Goal: Information Seeking & Learning: Learn about a topic

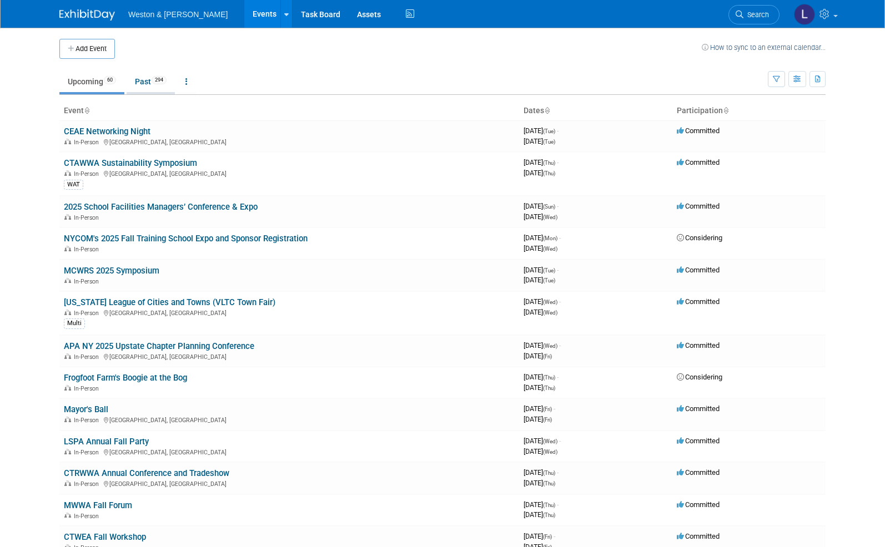
click at [142, 79] on link "Past 294" at bounding box center [151, 81] width 48 height 21
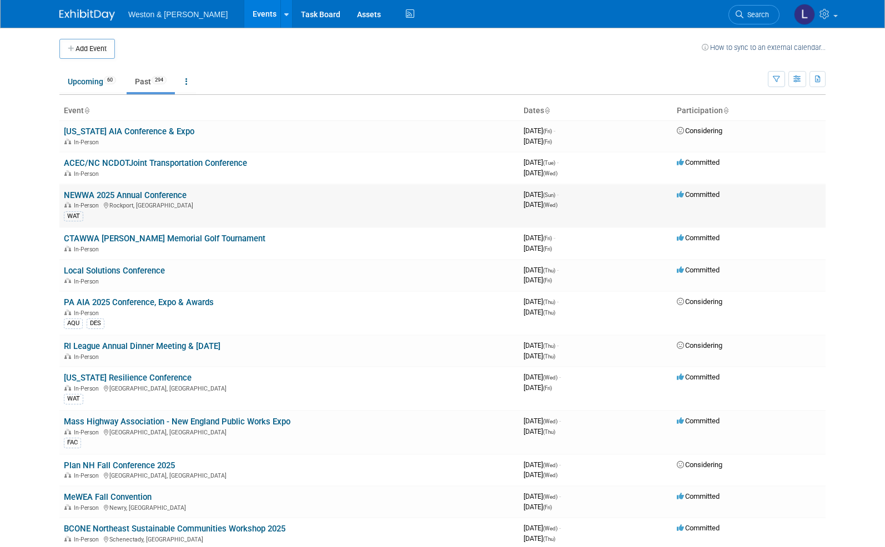
click at [137, 198] on link "NEWWA 2025 Annual Conference" at bounding box center [125, 195] width 123 height 10
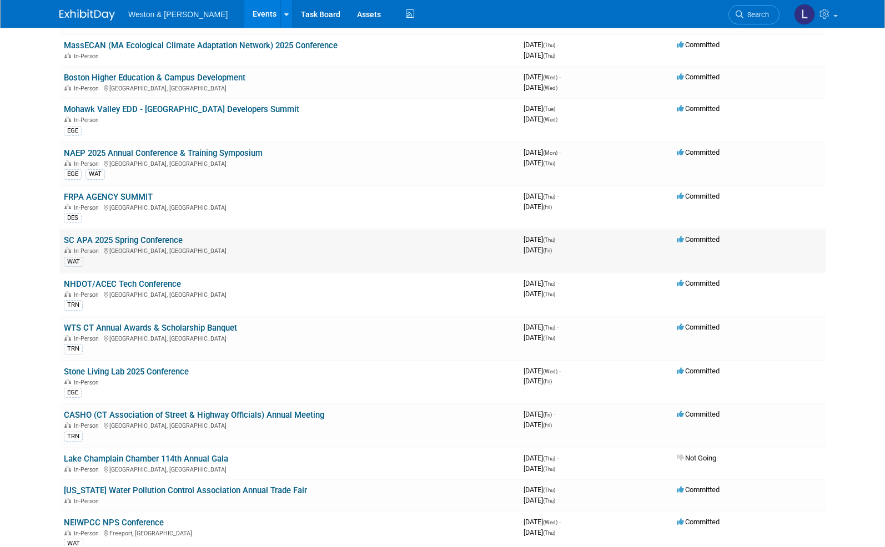
scroll to position [2646, 0]
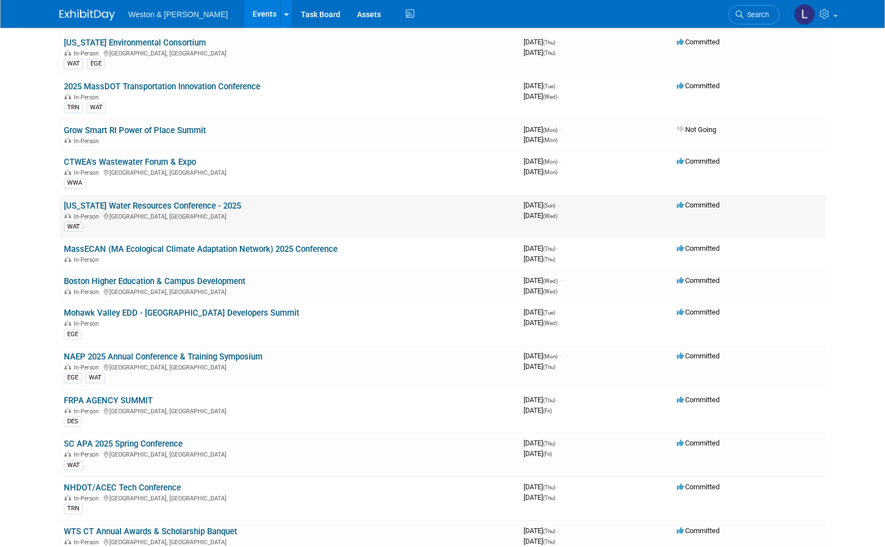
click at [139, 201] on link "[US_STATE] Water Resources Conference - 2025" at bounding box center [152, 206] width 177 height 10
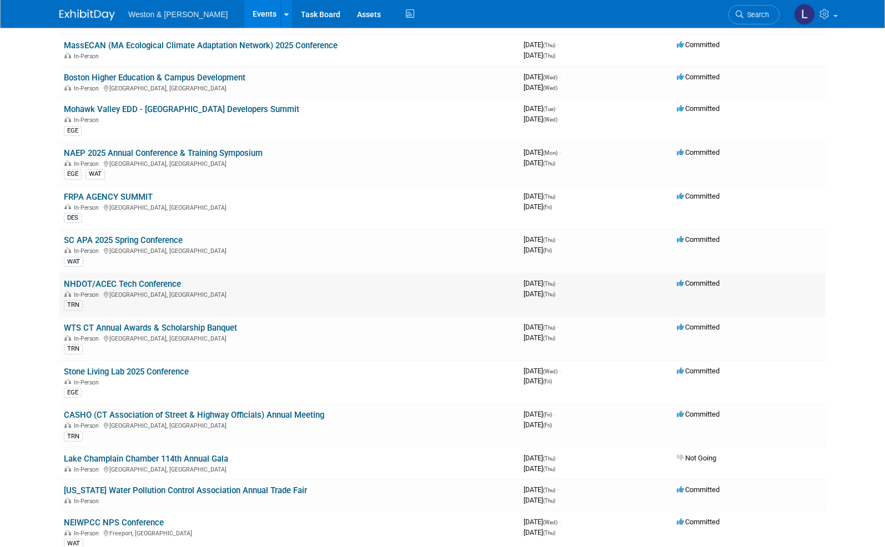
scroll to position [3054, 0]
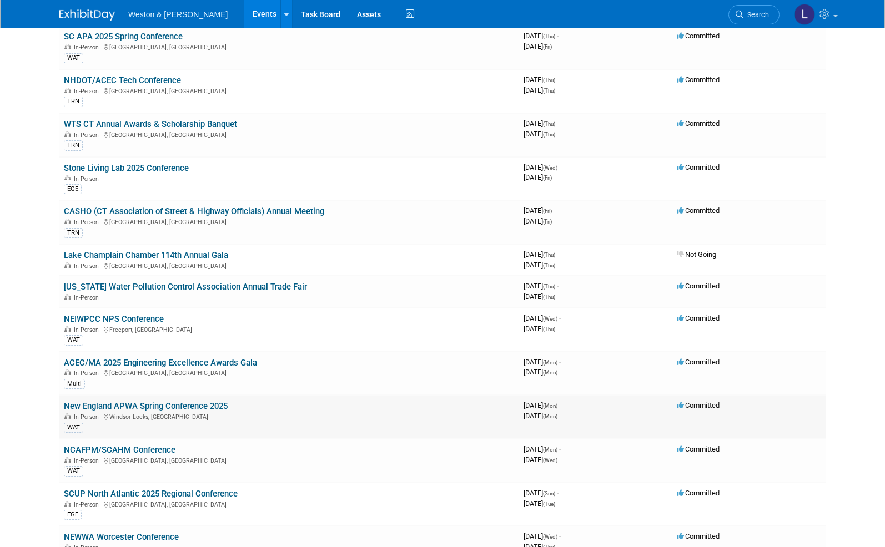
click at [137, 401] on link "New England APWA Spring Conference 2025" at bounding box center [146, 406] width 164 height 10
click at [114, 358] on link "ACEC/MA 2025 Engineering Excellence Awards Gala" at bounding box center [160, 363] width 193 height 10
click at [139, 532] on link "NEWWA Worcester Conference" at bounding box center [121, 537] width 115 height 10
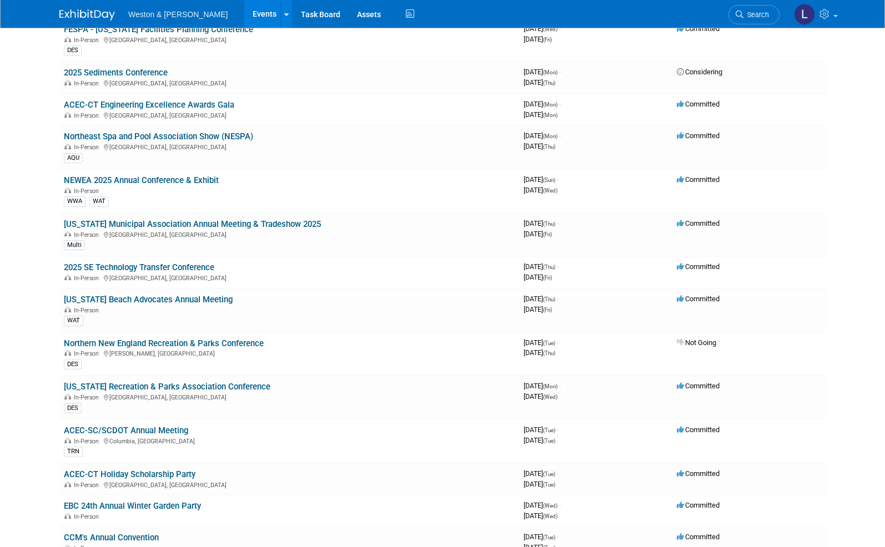
scroll to position [4886, 0]
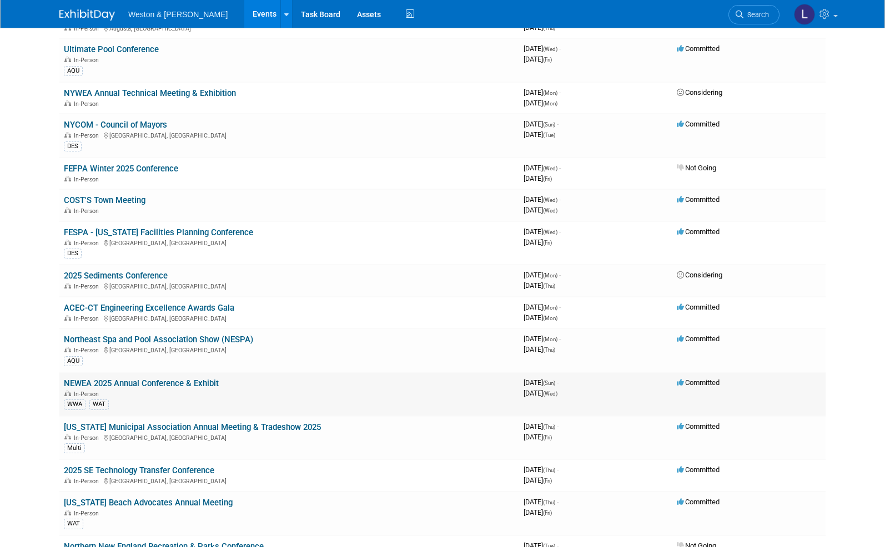
click at [153, 379] on link "NEWEA 2025 Annual Conference & Exhibit" at bounding box center [141, 384] width 155 height 10
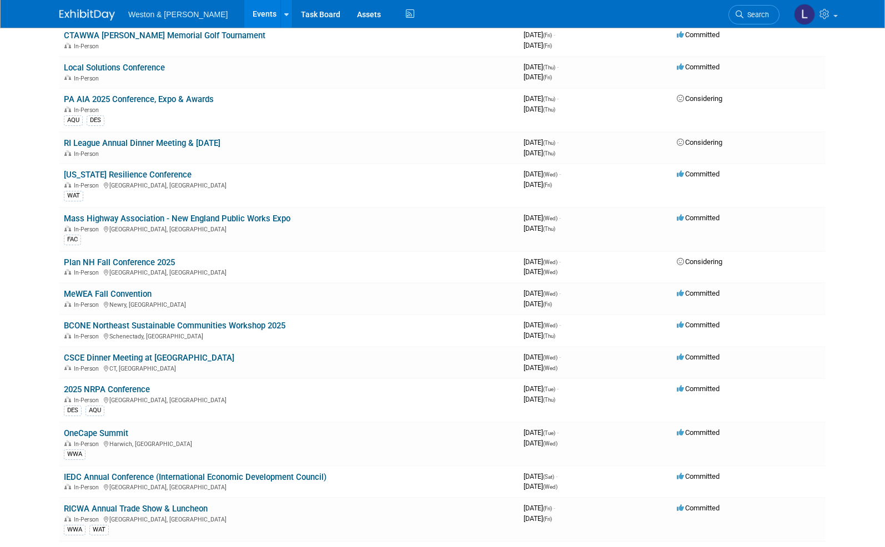
scroll to position [611, 0]
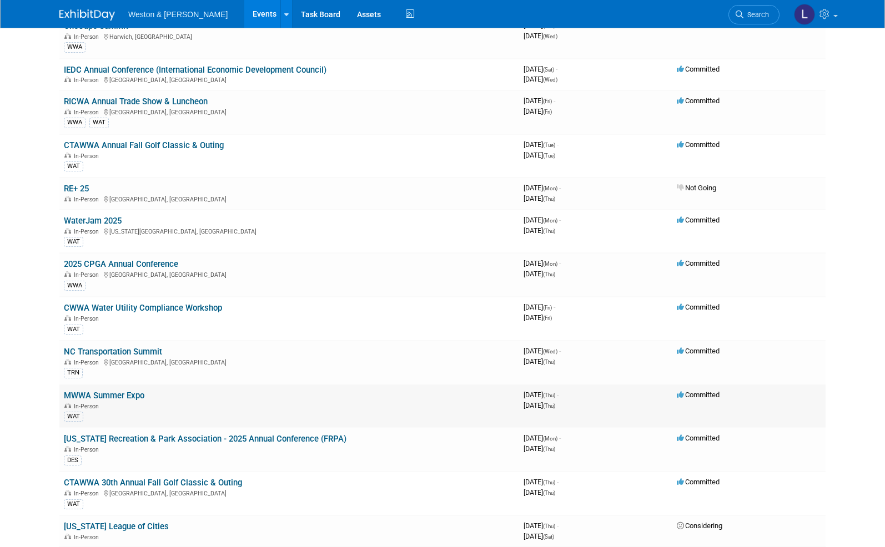
click at [99, 394] on link "MWWA Summer Expo" at bounding box center [104, 396] width 81 height 10
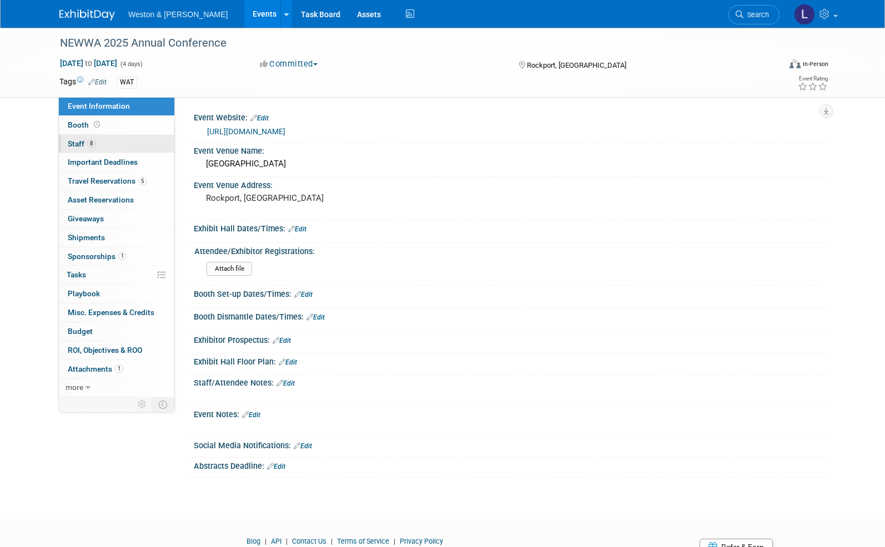
click at [71, 144] on span "Staff 8" at bounding box center [82, 143] width 28 height 9
